Goal: Task Accomplishment & Management: Manage account settings

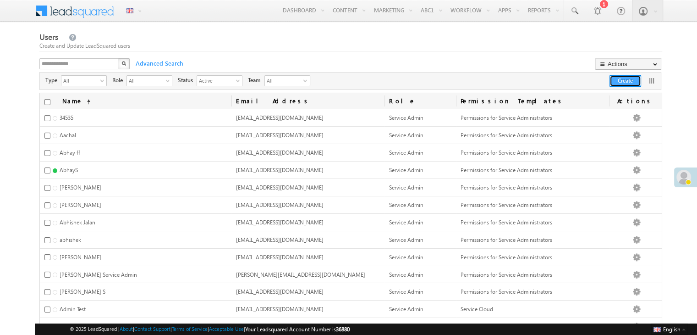
click at [636, 78] on button "Create" at bounding box center [625, 80] width 32 height 11
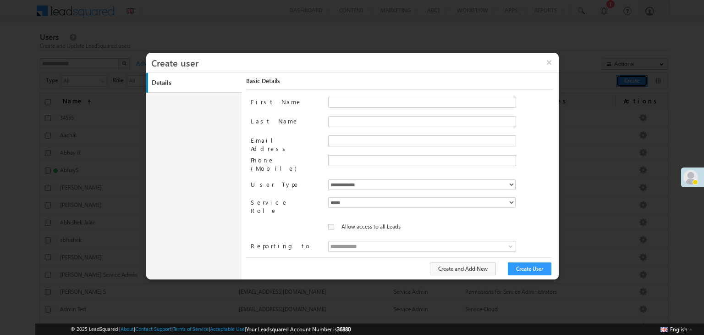
type input "**********"
click at [350, 103] on input "First Name" at bounding box center [422, 102] width 188 height 11
type input "******"
click at [548, 64] on button "×" at bounding box center [549, 62] width 20 height 19
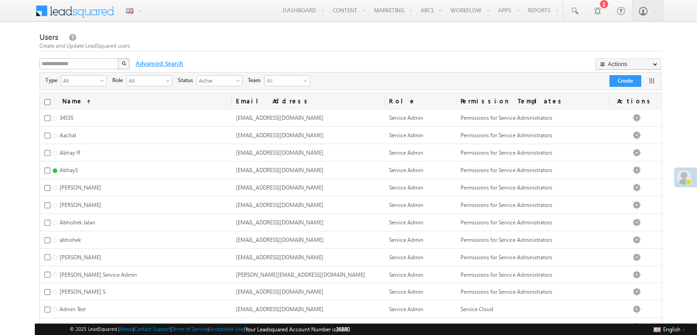
click at [160, 65] on span "Advanced Search" at bounding box center [158, 63] width 55 height 8
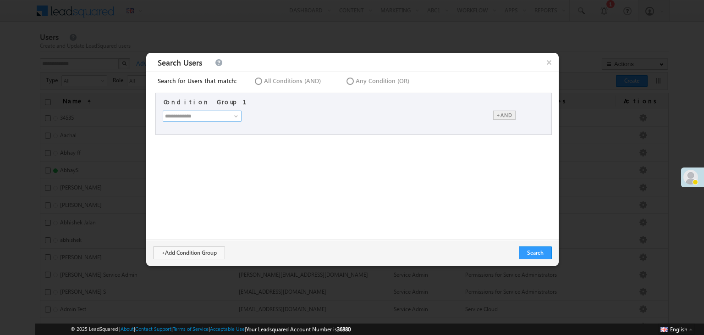
click at [190, 117] on input at bounding box center [202, 115] width 79 height 11
click at [191, 134] on link "First Name" at bounding box center [204, 135] width 79 height 11
type input "**********"
click at [283, 118] on span "Is" at bounding box center [273, 116] width 55 height 8
click at [326, 119] on input "text" at bounding box center [364, 115] width 109 height 11
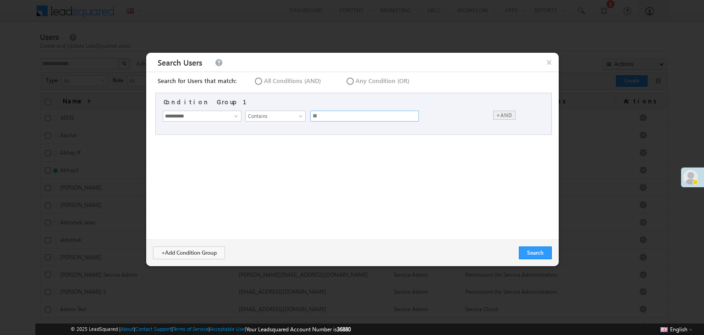
type input "******"
click at [529, 253] on button "Search" at bounding box center [535, 252] width 33 height 13
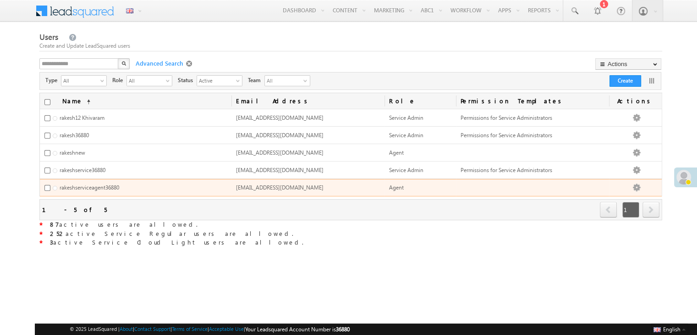
drag, startPoint x: 328, startPoint y: 189, endPoint x: 285, endPoint y: 189, distance: 43.5
click at [285, 189] on td "rakeshserviceagent36880@lsqdev.in" at bounding box center [307, 187] width 153 height 17
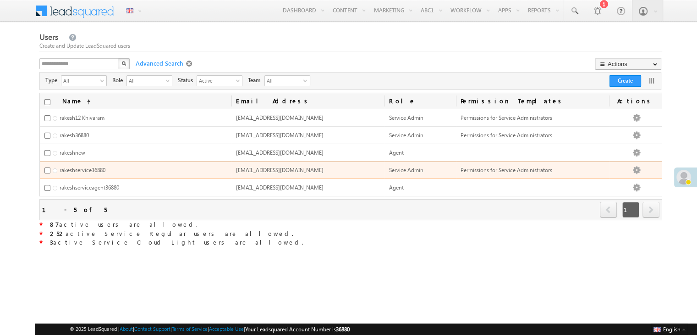
click at [320, 176] on td "rakeshservice36880@lsqdev.in" at bounding box center [307, 169] width 153 height 17
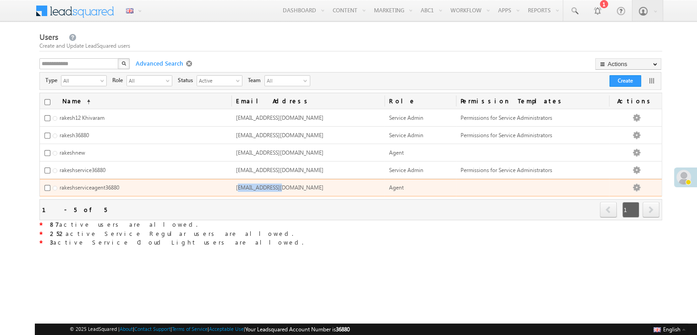
drag, startPoint x: 243, startPoint y: 185, endPoint x: 284, endPoint y: 184, distance: 40.8
click at [284, 184] on span "rakeshserviceagent36880@lsqdev.in" at bounding box center [280, 187] width 88 height 7
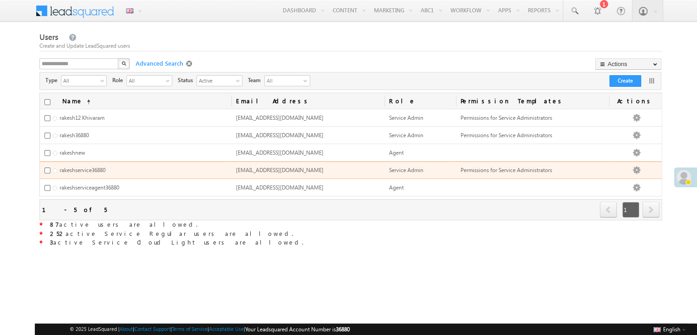
drag, startPoint x: 240, startPoint y: 165, endPoint x: 321, endPoint y: 170, distance: 81.3
click at [321, 170] on td "rakeshservice36880@lsqdev.in" at bounding box center [307, 169] width 153 height 17
click at [320, 170] on td "rakeshservice36880@lsqdev.in" at bounding box center [307, 169] width 153 height 17
drag, startPoint x: 320, startPoint y: 170, endPoint x: 313, endPoint y: 170, distance: 7.4
click at [313, 170] on td "rakeshservice36880@lsqdev.in" at bounding box center [307, 169] width 153 height 17
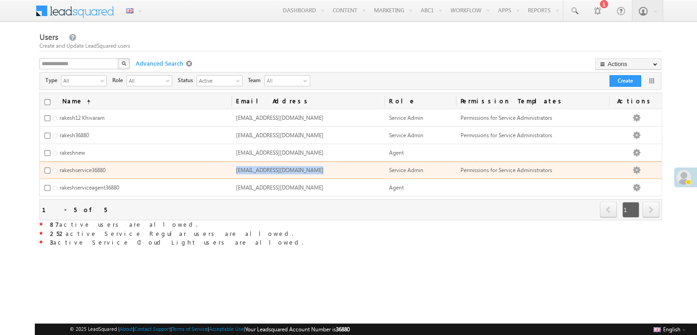
copy span "rakeshservice36880@lsqdev.in"
click at [641, 165] on button "button" at bounding box center [636, 169] width 9 height 9
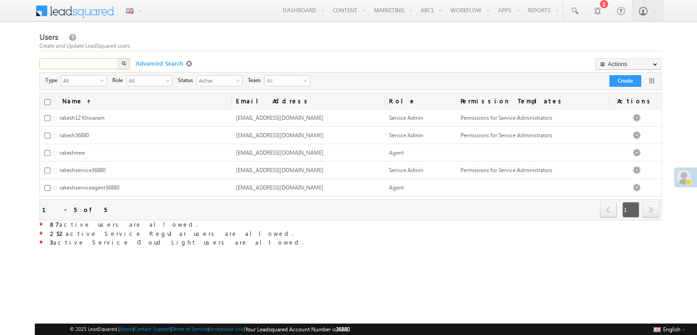
click at [76, 61] on input "text" at bounding box center [79, 63] width 80 height 11
type input "**********"
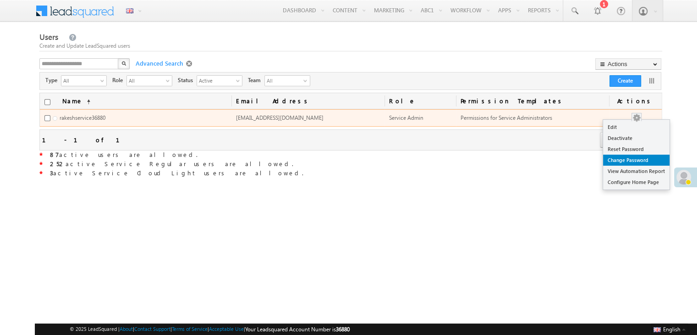
click at [645, 159] on link "Change Password" at bounding box center [636, 159] width 66 height 11
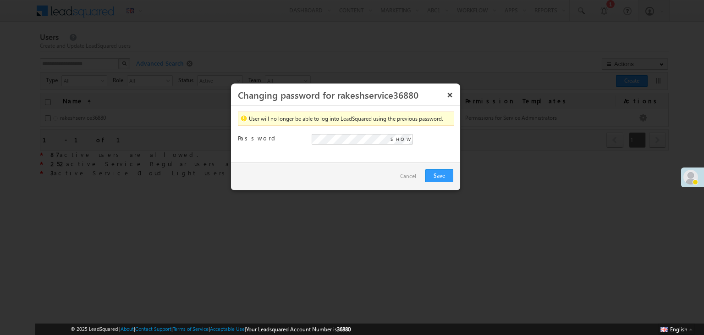
click at [404, 139] on span "SHOW" at bounding box center [400, 139] width 21 height 8
click at [438, 172] on button "Save" at bounding box center [439, 175] width 28 height 13
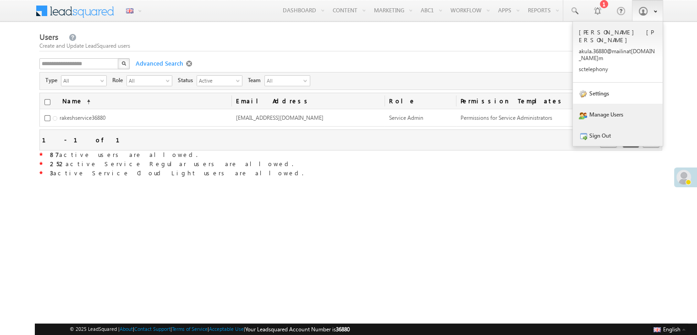
click at [621, 125] on link "Sign Out" at bounding box center [618, 135] width 90 height 21
